Goal: Find specific page/section: Find specific page/section

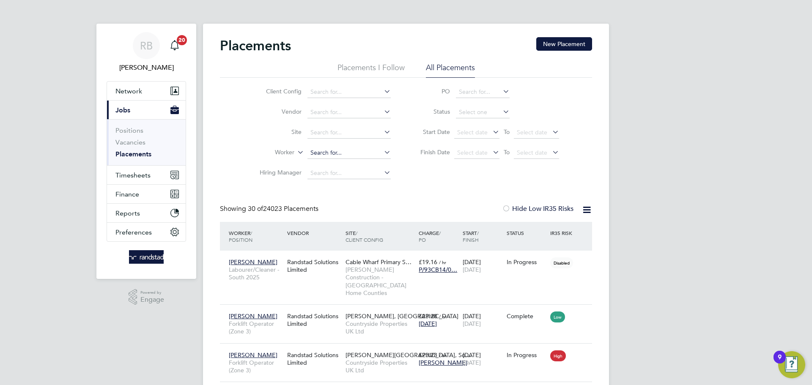
click at [331, 152] on input at bounding box center [348, 153] width 83 height 12
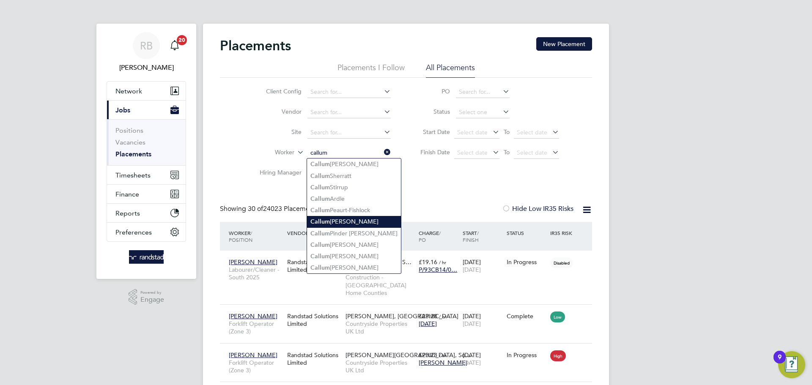
click at [331, 221] on li "[PERSON_NAME]" at bounding box center [354, 221] width 94 height 11
type input "[PERSON_NAME]"
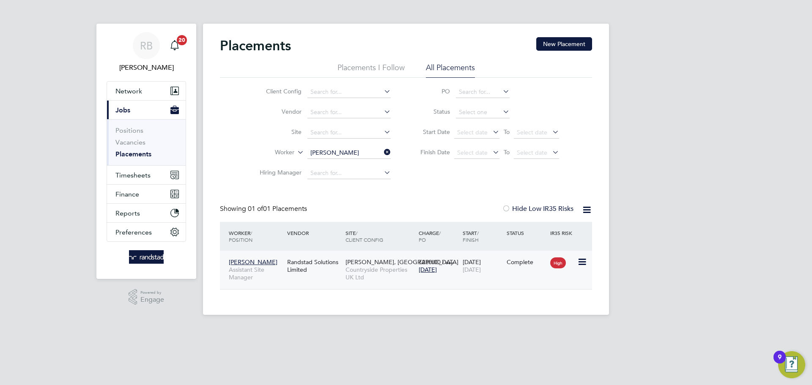
click at [376, 263] on span "[PERSON_NAME], [GEOGRAPHIC_DATA]" at bounding box center [402, 262] width 113 height 8
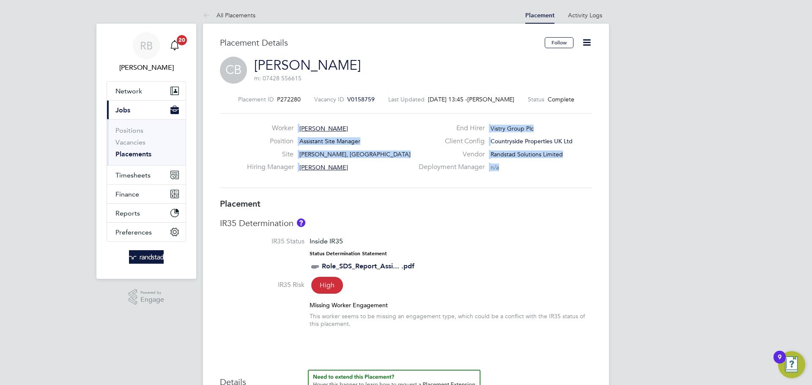
drag, startPoint x: 517, startPoint y: 167, endPoint x: 269, endPoint y: 126, distance: 251.6
click at [269, 126] on div "Worker [PERSON_NAME] Position Assistant Site Manager Site [PERSON_NAME], [GEOGR…" at bounding box center [406, 151] width 379 height 54
